Goal: Task Accomplishment & Management: Manage account settings

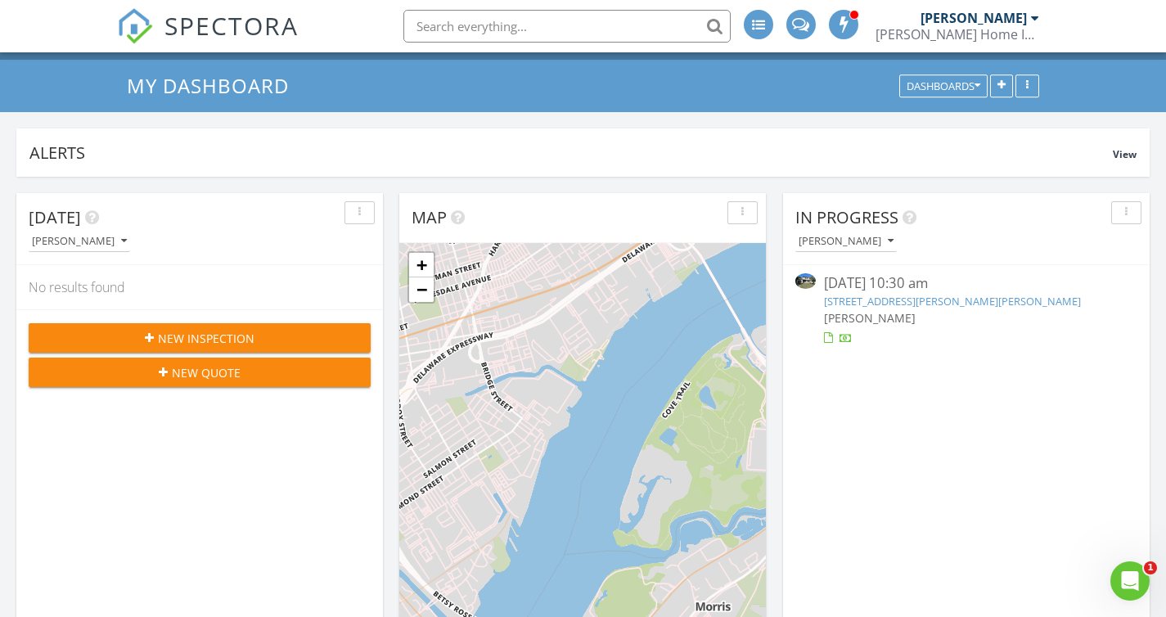
click at [858, 301] on link "3 Midili Dr, Winslow Township, NJ 08089" at bounding box center [952, 301] width 257 height 15
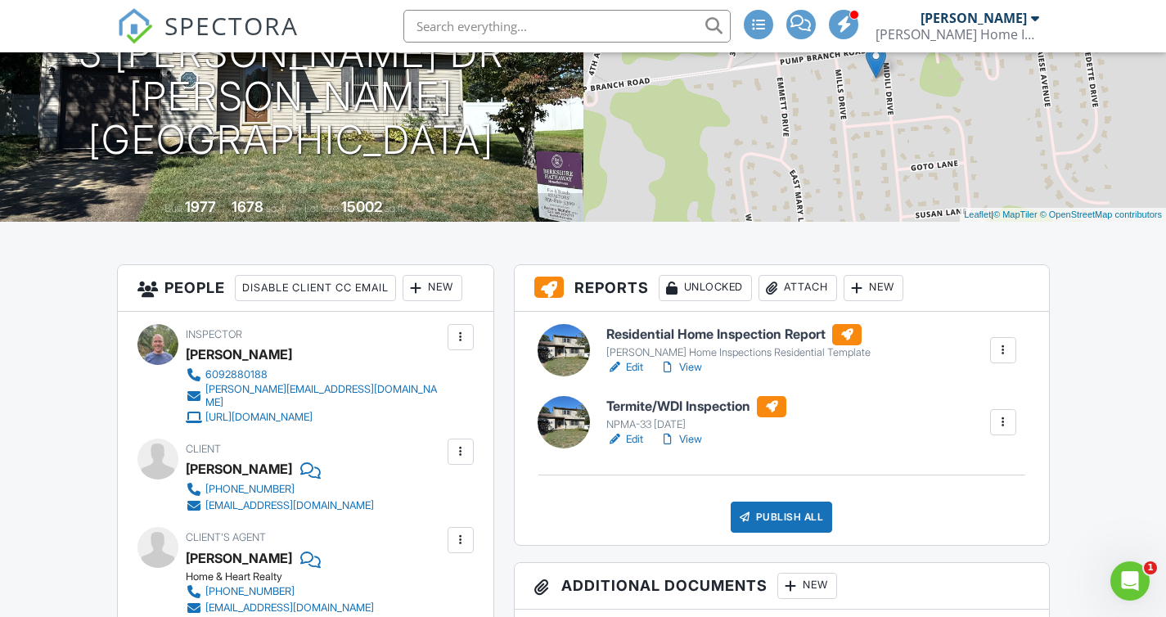
scroll to position [290, 0]
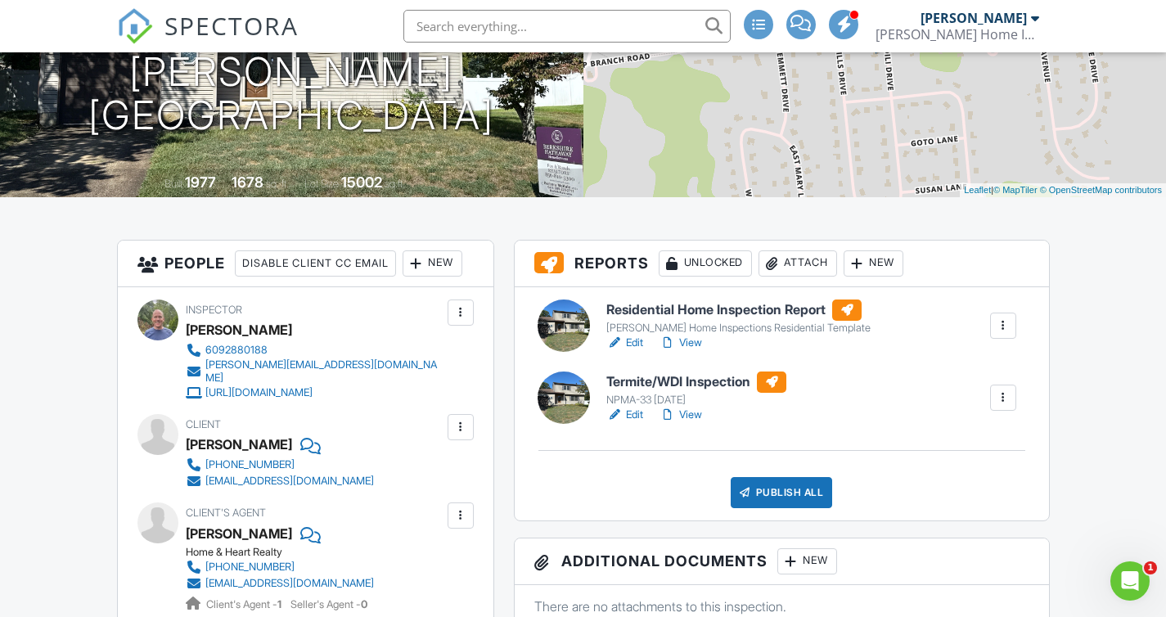
click at [632, 347] on link "Edit" at bounding box center [624, 343] width 37 height 16
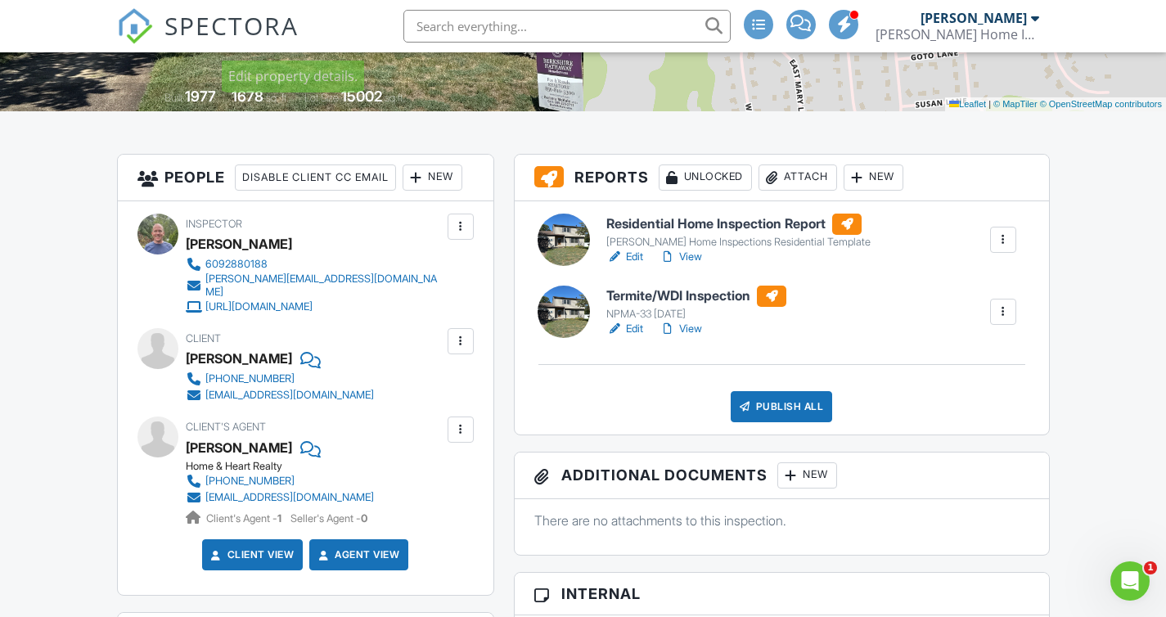
scroll to position [402, 0]
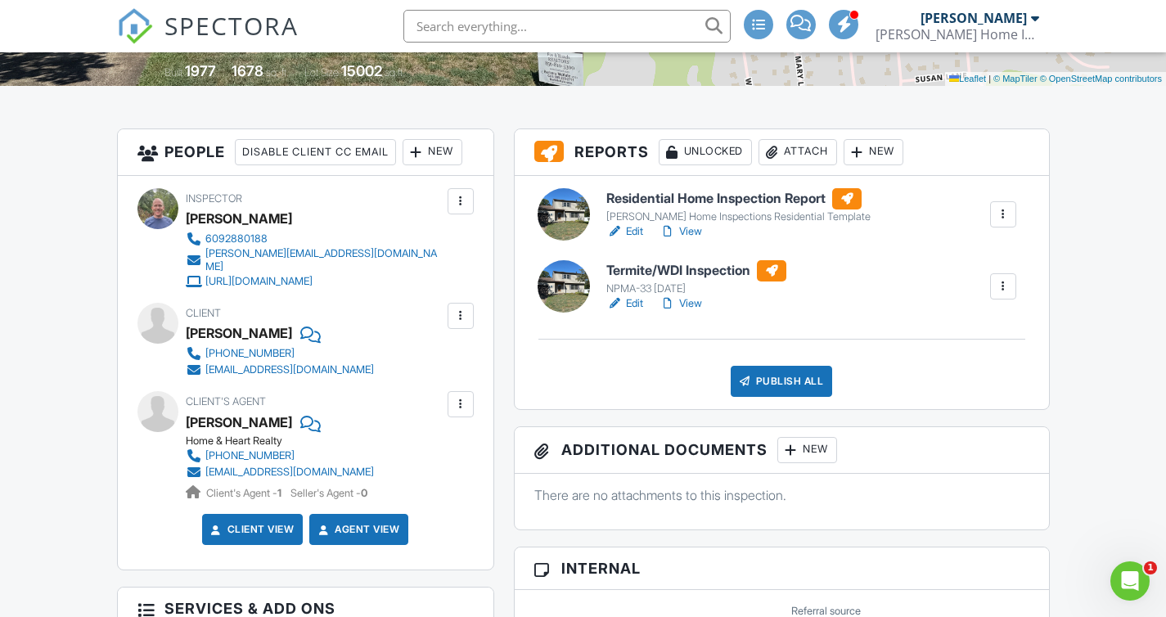
click at [686, 228] on link "View" at bounding box center [680, 231] width 43 height 16
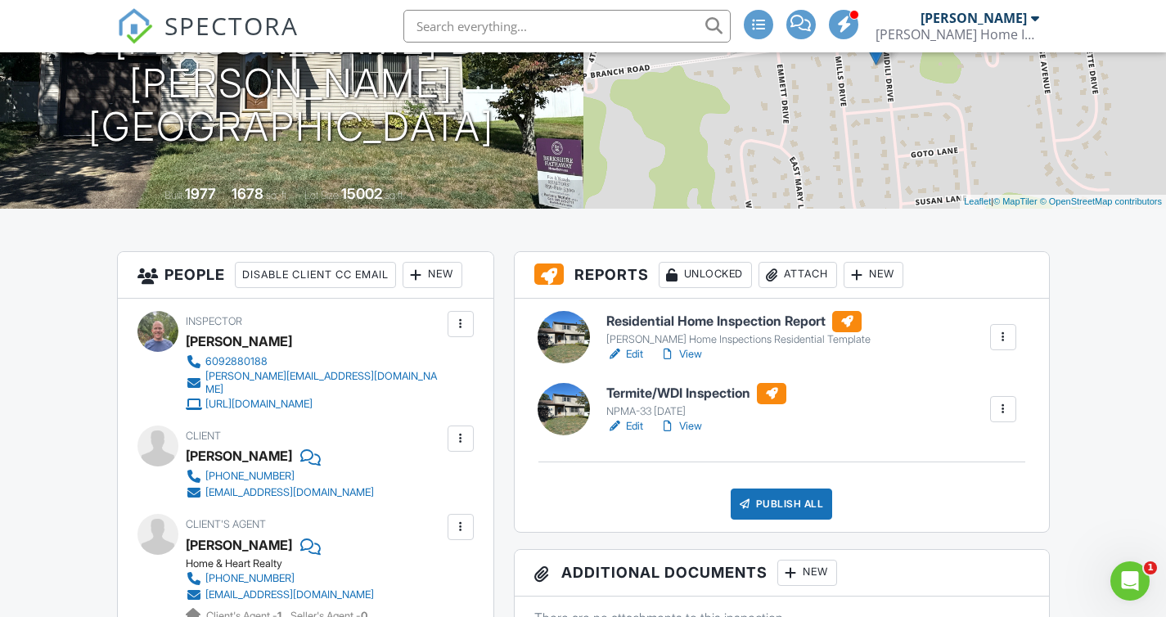
scroll to position [303, 0]
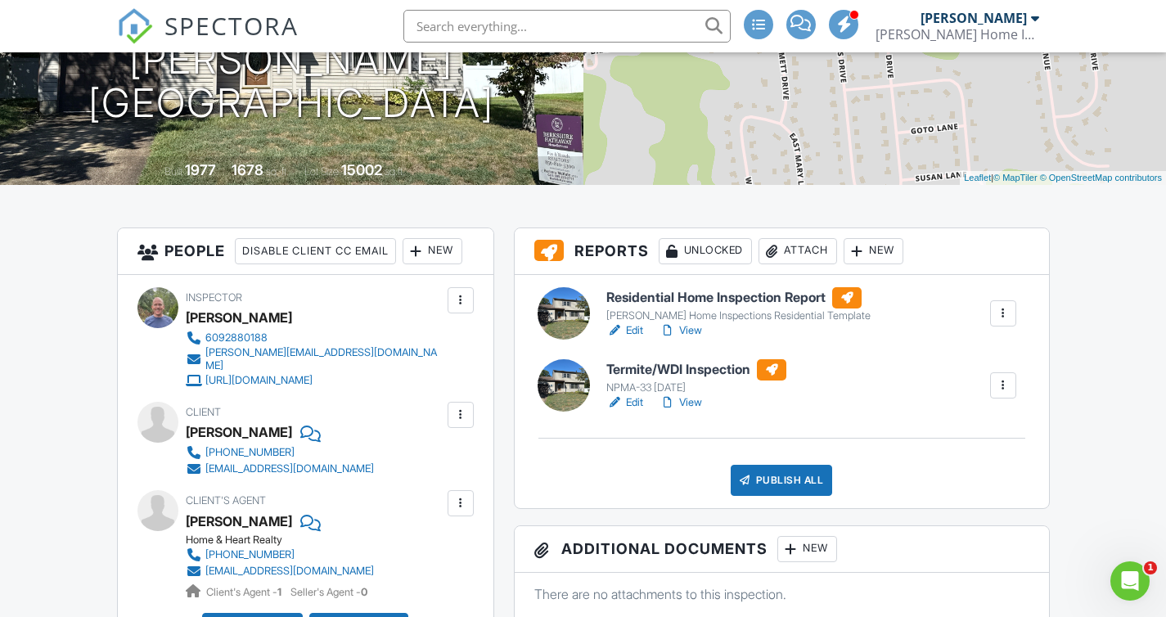
click at [633, 296] on h6 "Residential Home Inspection Report" at bounding box center [738, 297] width 264 height 21
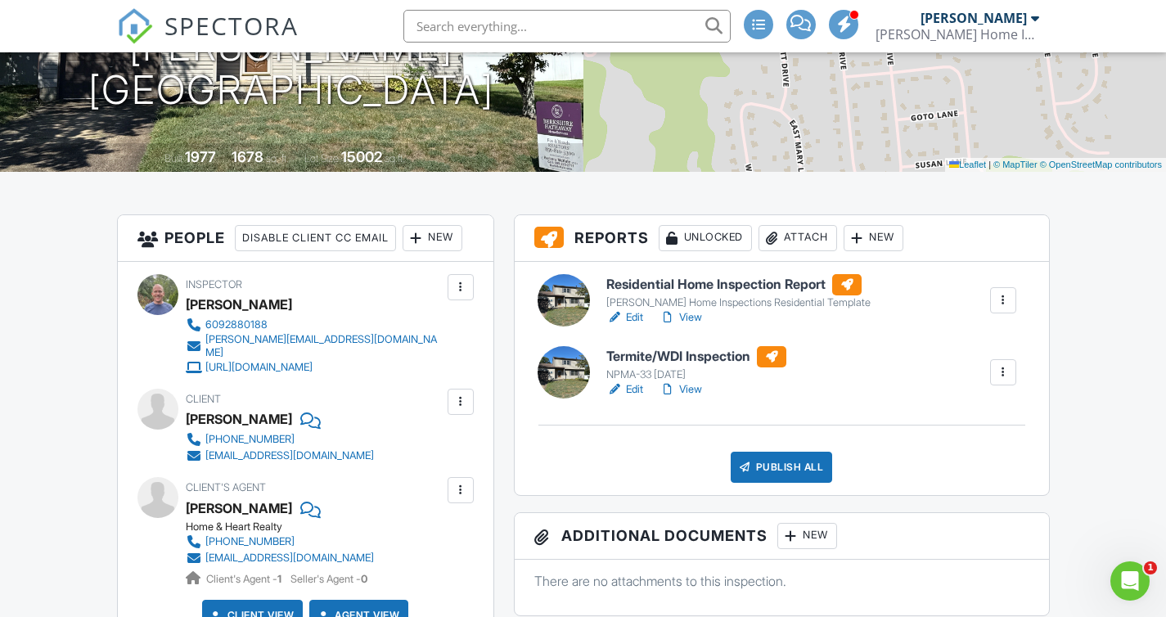
scroll to position [320, 0]
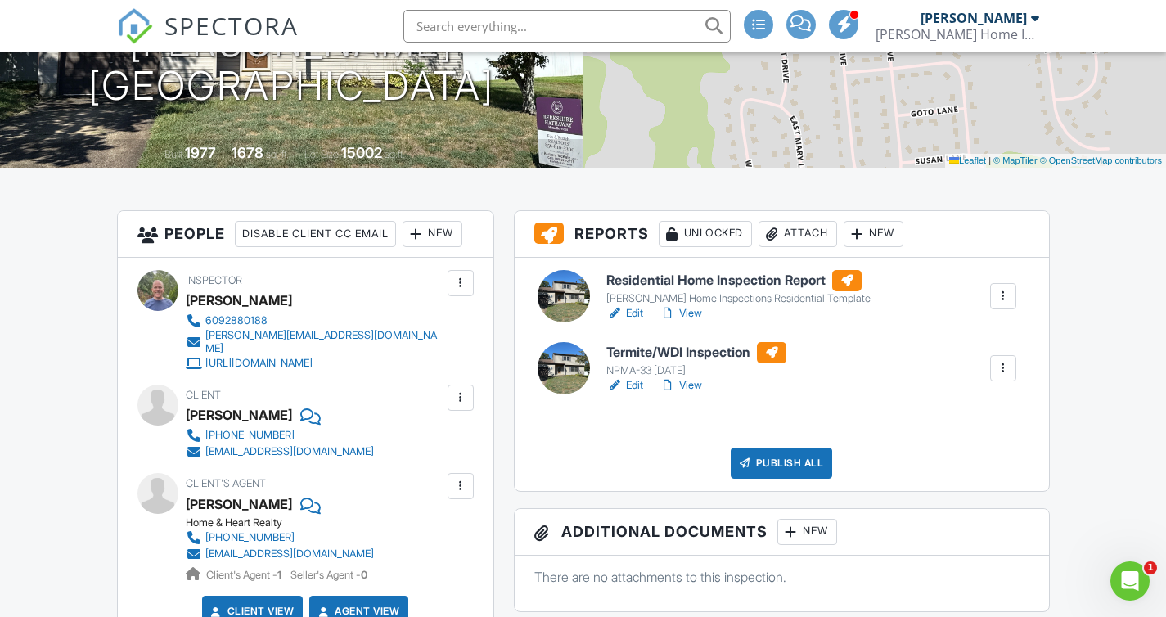
click at [693, 384] on link "View" at bounding box center [680, 385] width 43 height 16
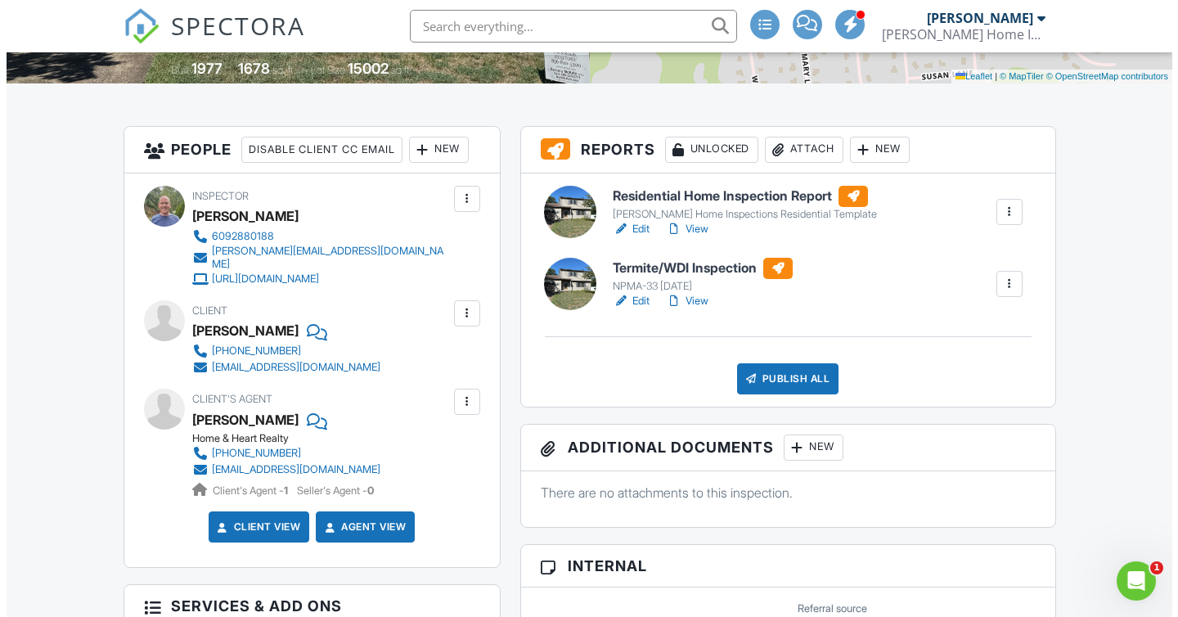
scroll to position [353, 0]
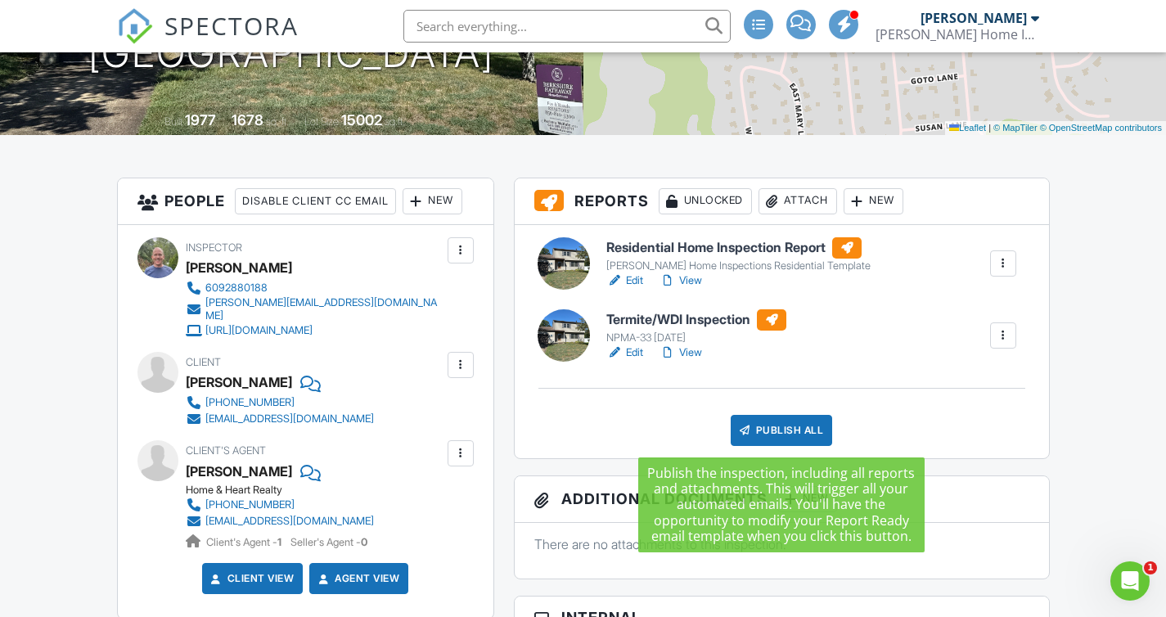
click at [767, 426] on div "Publish All" at bounding box center [781, 430] width 102 height 31
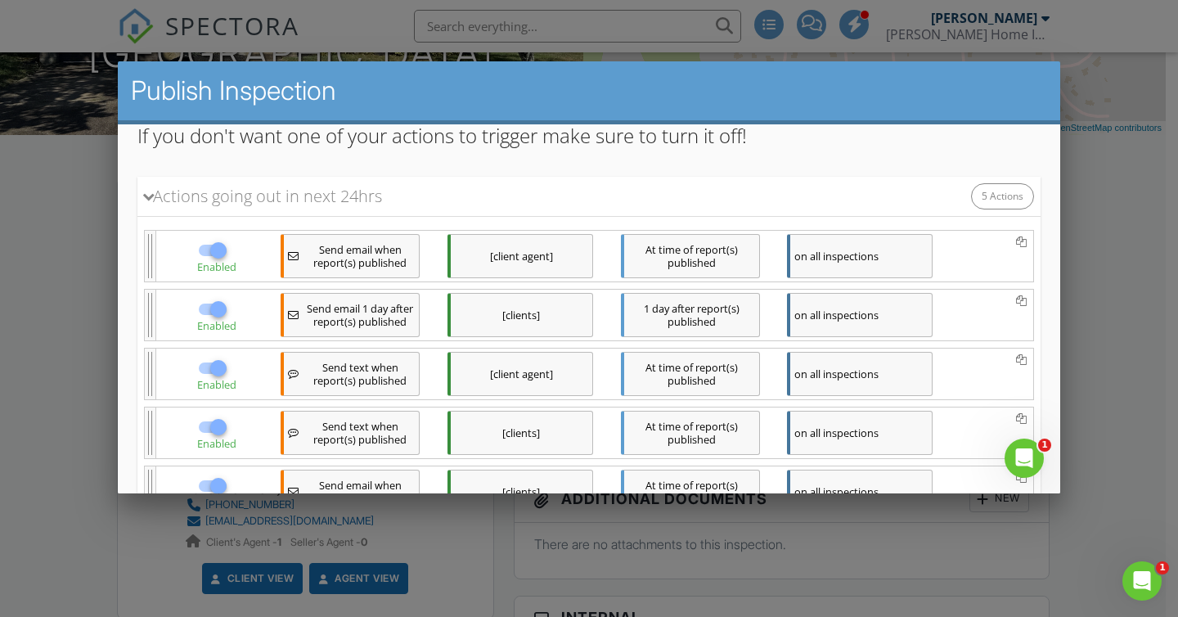
scroll to position [337, 0]
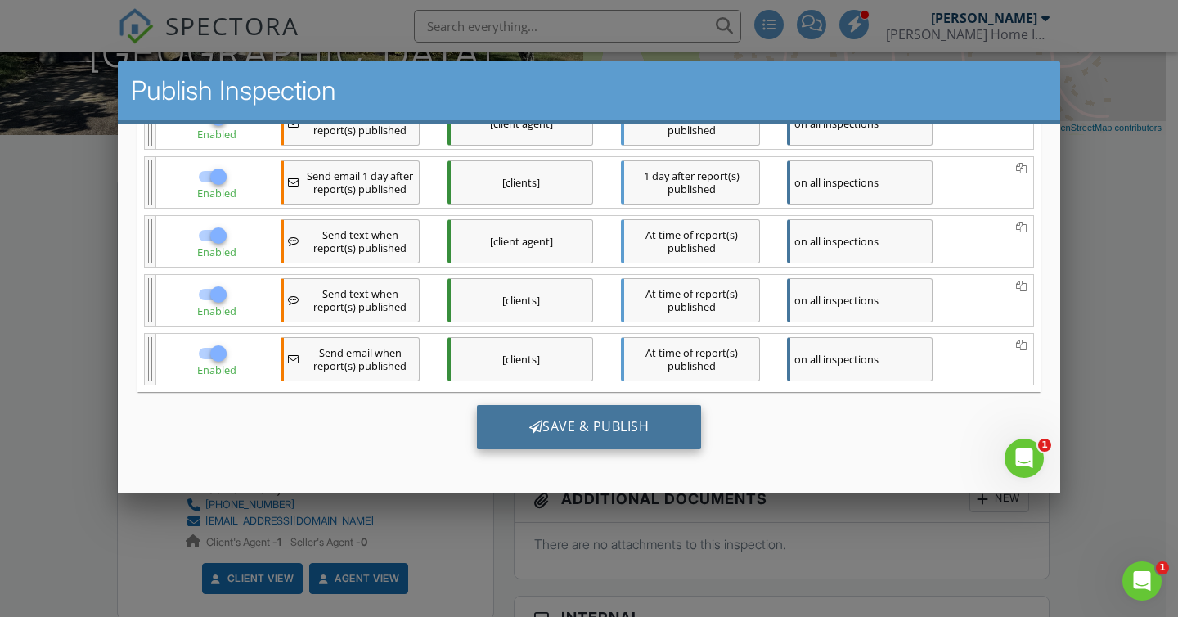
click at [570, 440] on div "Save & Publish" at bounding box center [589, 427] width 225 height 44
